Goal: Task Accomplishment & Management: Manage account settings

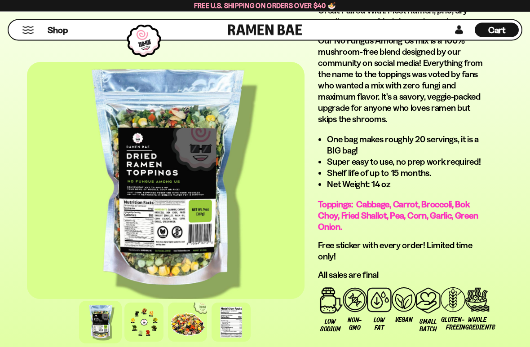
scroll to position [722, 0]
type input "**********"
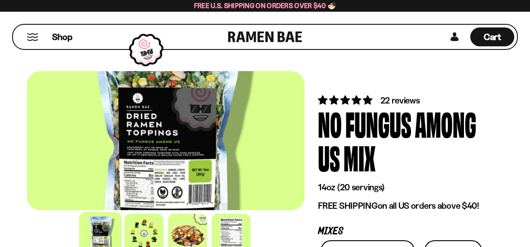
scroll to position [0, 0]
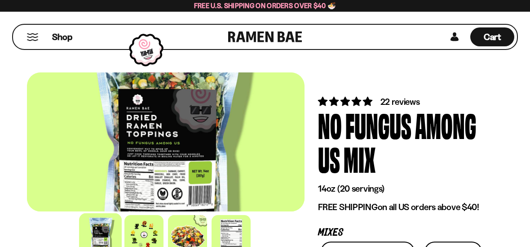
click at [38, 35] on button "Mobile Menu Trigger" at bounding box center [33, 37] width 12 height 8
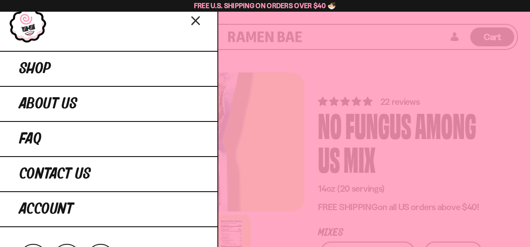
click at [117, 207] on link "Account" at bounding box center [109, 209] width 218 height 36
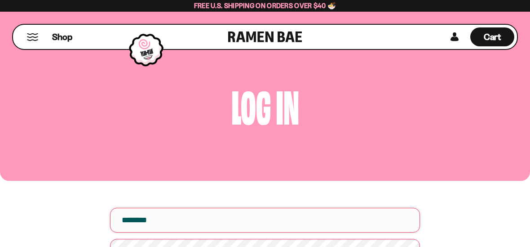
click at [193, 222] on input "email" at bounding box center [265, 220] width 310 height 25
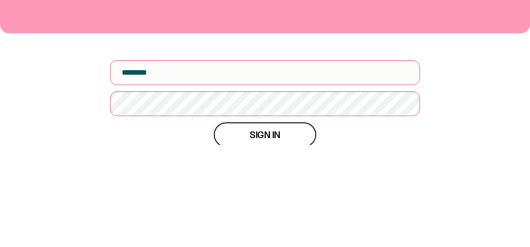
click at [257, 232] on span "Sign in" at bounding box center [265, 236] width 31 height 9
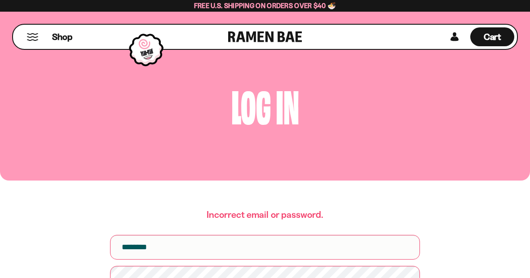
click at [75, 32] on div "Shop" at bounding box center [122, 37] width 213 height 24
click at [31, 39] on button "Mobile Menu Trigger" at bounding box center [33, 37] width 12 height 8
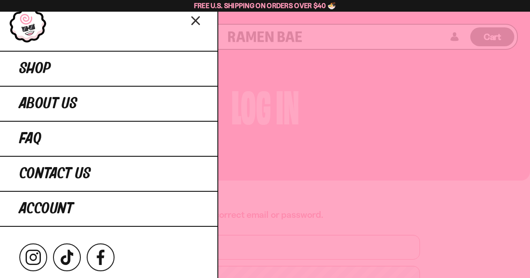
click at [198, 20] on icon "Close menu" at bounding box center [196, 20] width 16 height 17
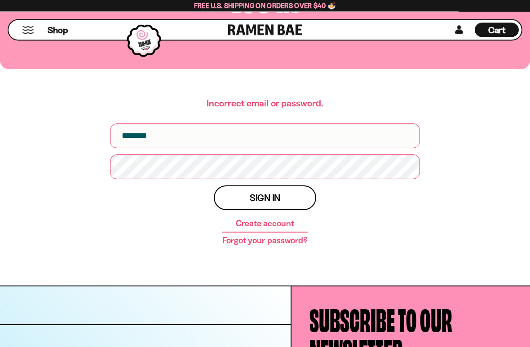
scroll to position [111, 0]
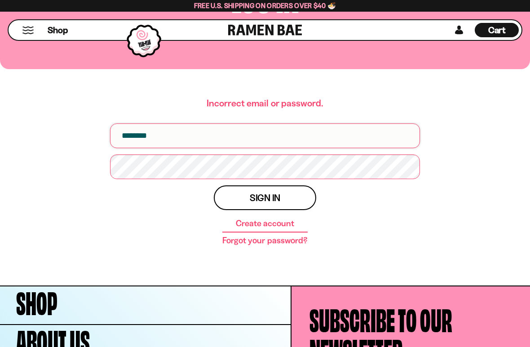
click at [195, 135] on input "email" at bounding box center [265, 136] width 310 height 25
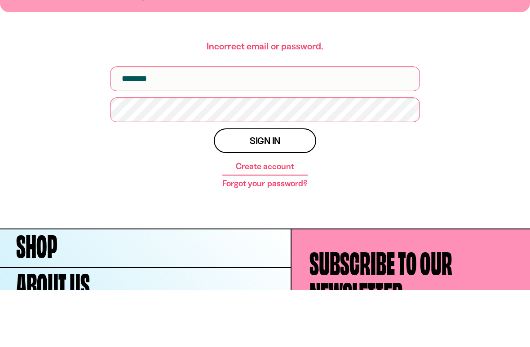
click at [255, 193] on span "Sign in" at bounding box center [265, 197] width 31 height 9
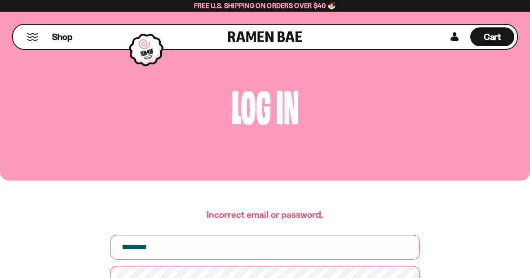
click at [181, 75] on div "Log in" at bounding box center [265, 96] width 530 height 169
click at [162, 246] on input "email" at bounding box center [265, 247] width 310 height 25
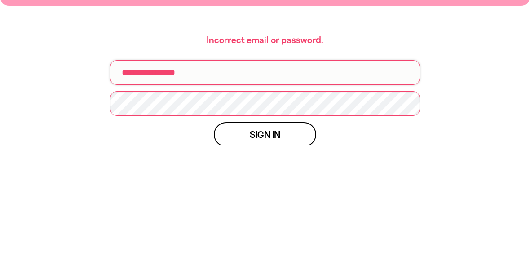
type input "**********"
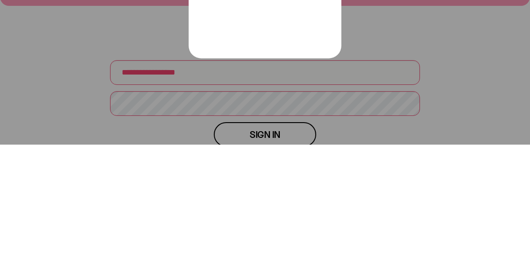
scroll to position [0, 0]
